Goal: Information Seeking & Learning: Learn about a topic

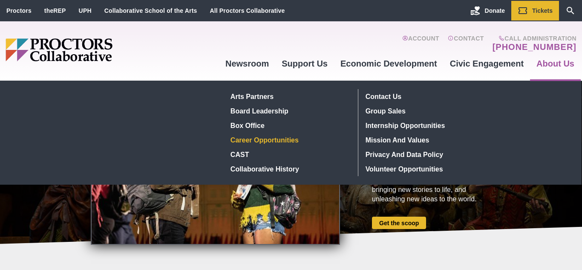
click at [294, 139] on link "Career Opportunities" at bounding box center [289, 140] width 124 height 14
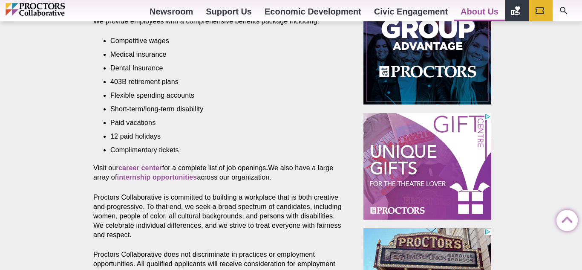
scroll to position [388, 0]
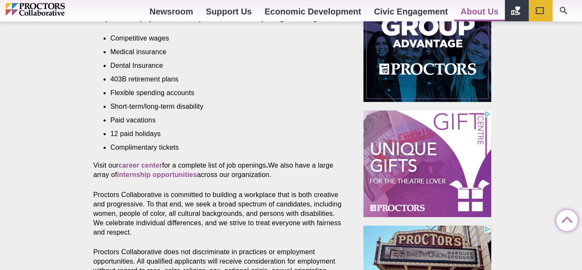
drag, startPoint x: 582, startPoint y: 52, endPoint x: 581, endPoint y: 147, distance: 95.0
click at [581, 147] on html "Proctors theREP UPH Collaborative School of the Arts All Proctors Collaborative…" at bounding box center [291, 163] width 582 height 1101
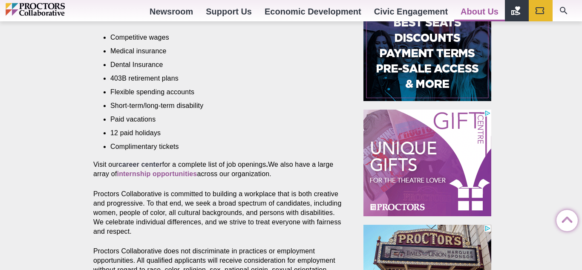
click at [149, 161] on strong "career center" at bounding box center [140, 164] width 44 height 7
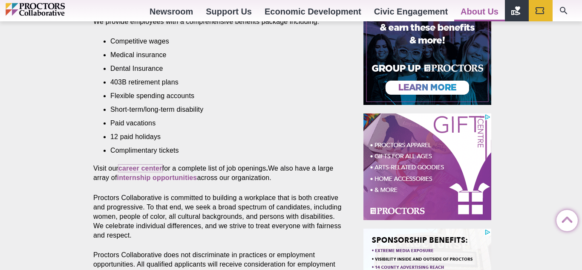
scroll to position [388, 0]
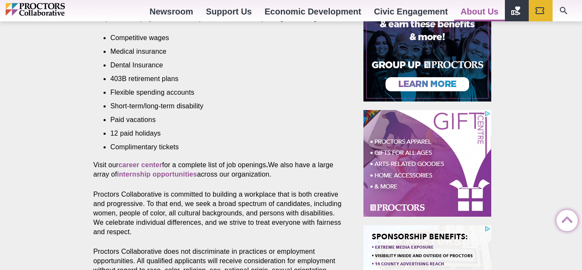
click at [156, 190] on p "Proctors Collaborative is committed to building a workplace that is both creati…" at bounding box center [218, 213] width 251 height 47
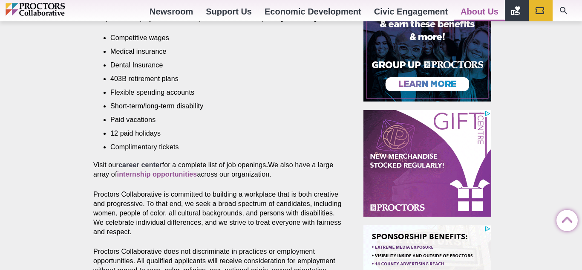
click at [150, 161] on strong "career center" at bounding box center [140, 164] width 44 height 7
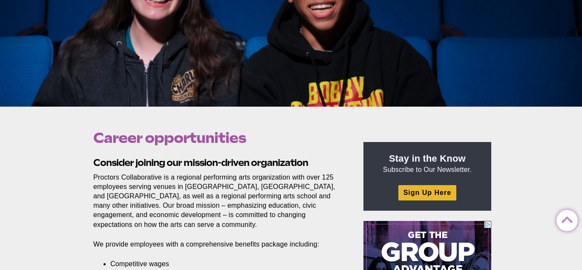
scroll to position [0, 0]
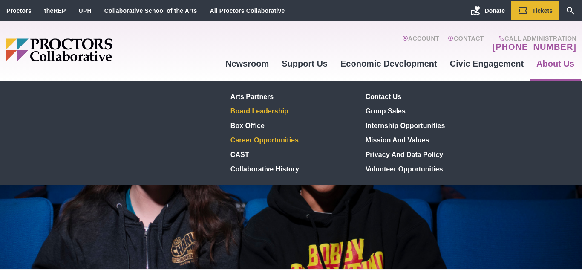
click at [272, 111] on link "Board Leadership" at bounding box center [289, 111] width 124 height 14
